Goal: Task Accomplishment & Management: Manage account settings

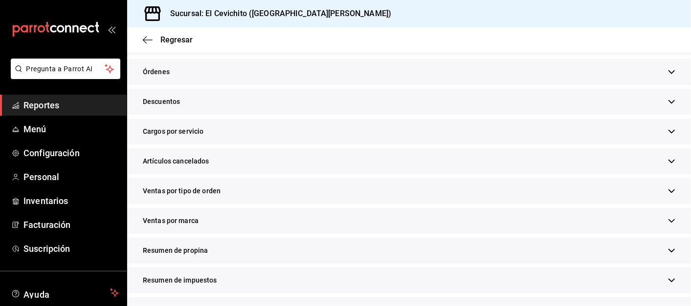
click at [146, 41] on icon "button" at bounding box center [148, 40] width 10 height 9
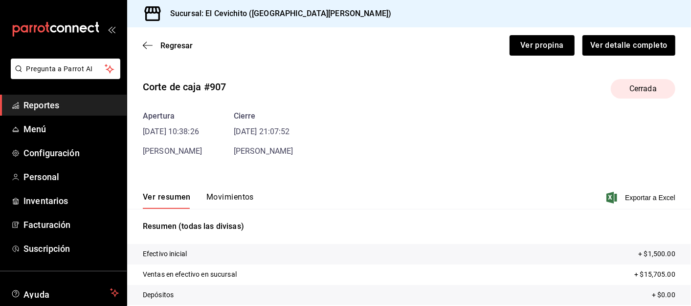
click at [143, 43] on icon "button" at bounding box center [148, 45] width 10 height 9
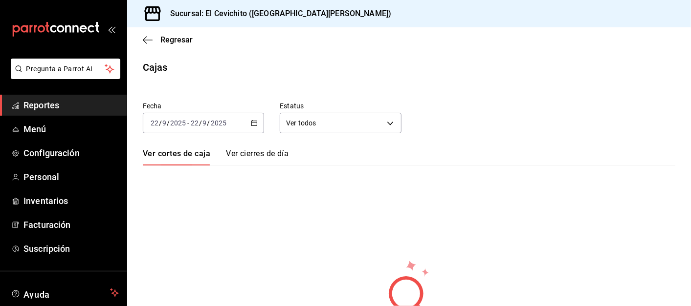
click at [56, 103] on span "Reportes" at bounding box center [70, 105] width 95 height 13
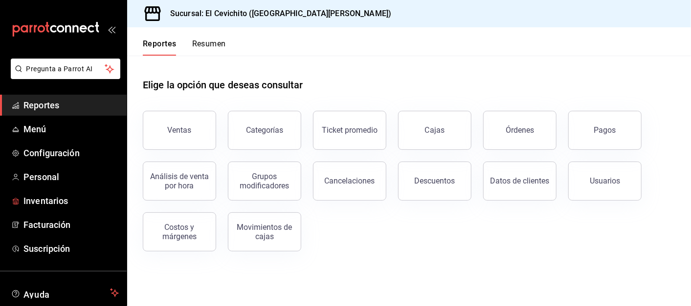
click at [63, 204] on span "Inventarios" at bounding box center [70, 200] width 95 height 13
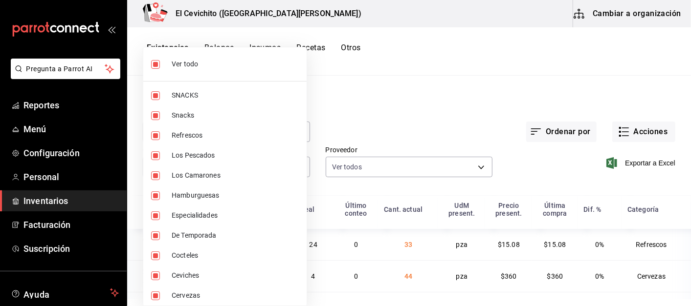
click at [261, 169] on body "Pregunta a Parrot AI Reportes Menú Configuración Personal Inventarios Facturaci…" at bounding box center [345, 150] width 691 height 300
click at [157, 65] on input "checkbox" at bounding box center [155, 64] width 9 height 9
checkbox input "false"
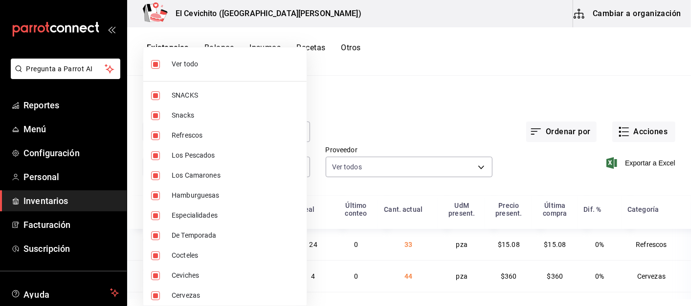
checkbox input "false"
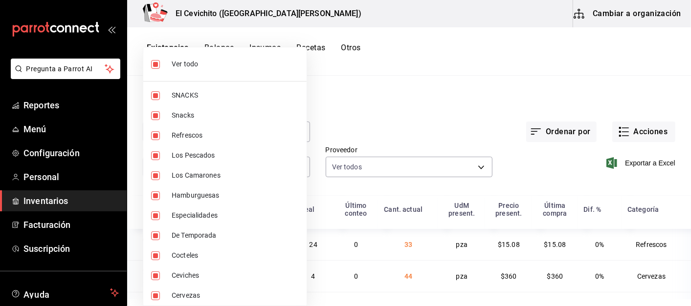
checkbox input "false"
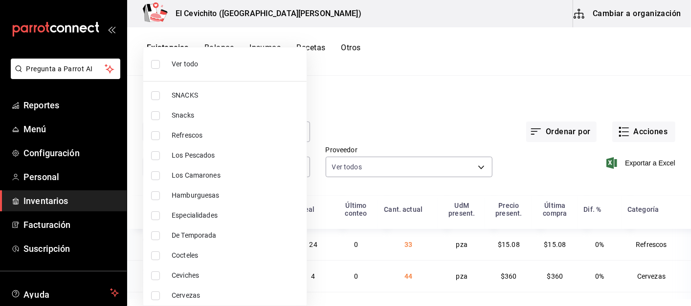
click at [414, 127] on div at bounding box center [345, 153] width 691 height 306
click at [195, 173] on body "Pregunta a Parrot AI Reportes Menú Configuración Personal Inventarios Facturaci…" at bounding box center [345, 150] width 691 height 300
click at [155, 294] on input "checkbox" at bounding box center [155, 296] width 9 height 9
checkbox input "true"
type input "b5df17d9-e913-4c87-bce9-e7afd3e71109"
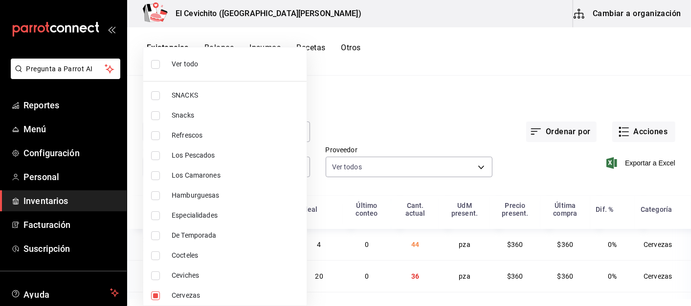
click at [423, 89] on div at bounding box center [345, 153] width 691 height 306
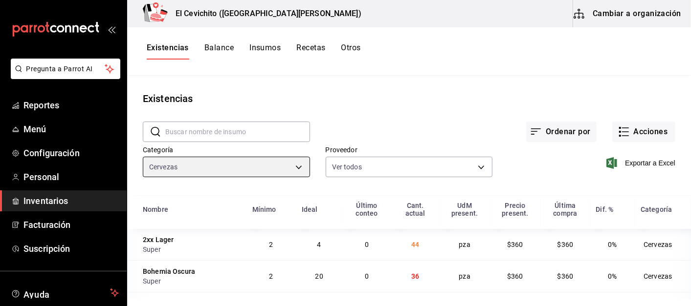
scroll to position [119, 0]
